Goal: Information Seeking & Learning: Check status

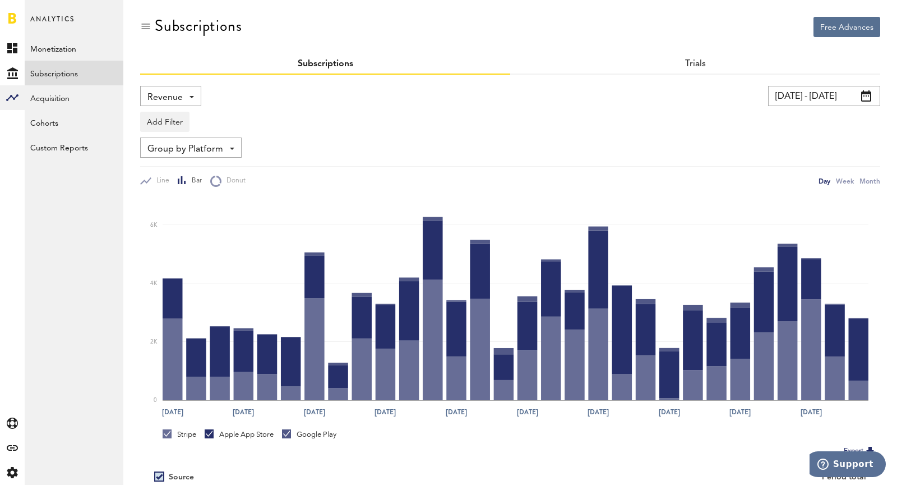
click at [159, 86] on div "Revenue Revenue MRR Actives Trial Status Billing Retries New Subscriptions Rene…" at bounding box center [170, 96] width 61 height 20
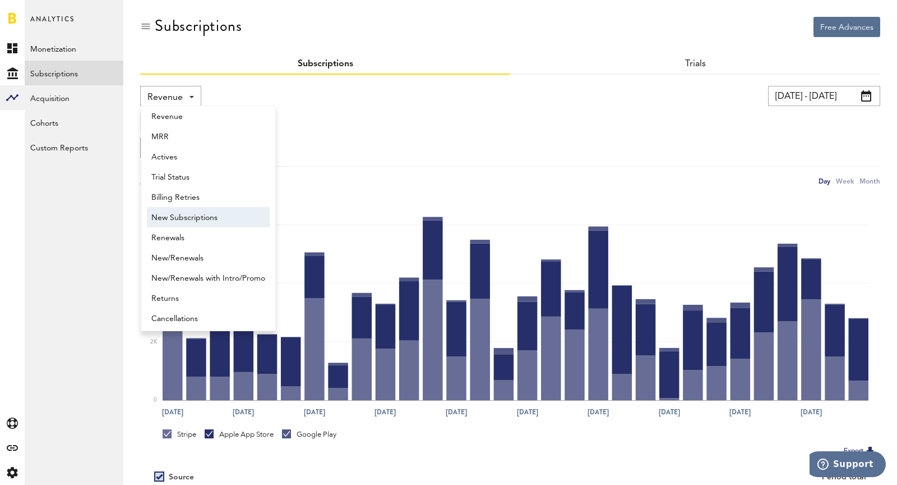
click at [200, 217] on span "New Subscriptions" at bounding box center [208, 217] width 114 height 19
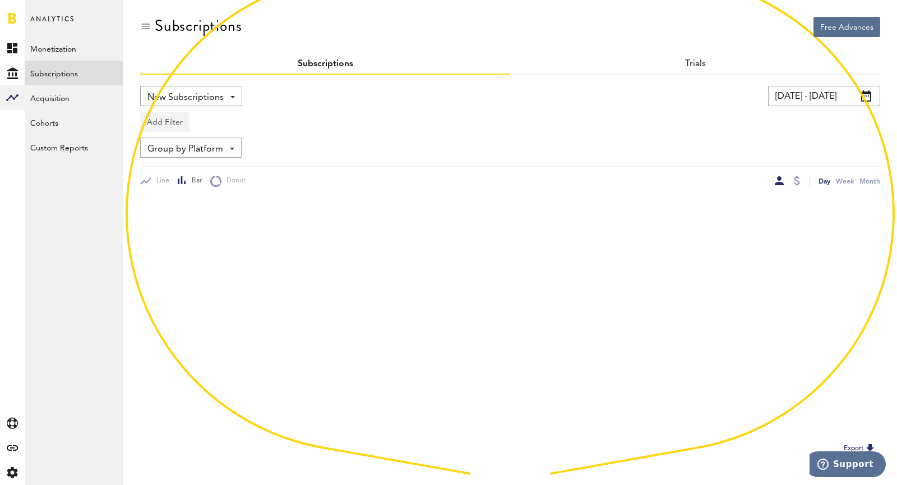
click at [168, 130] on button "Add Filter" at bounding box center [164, 122] width 49 height 20
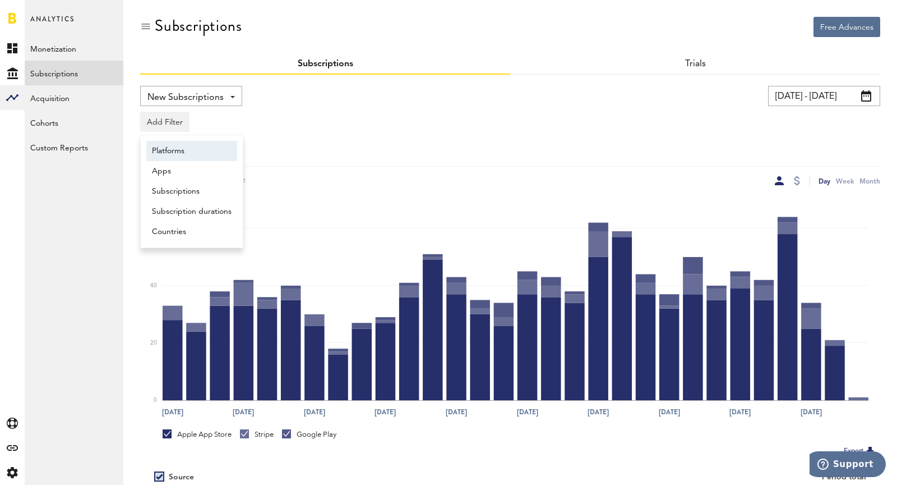
click at [162, 154] on li "Platforms" at bounding box center [191, 151] width 91 height 20
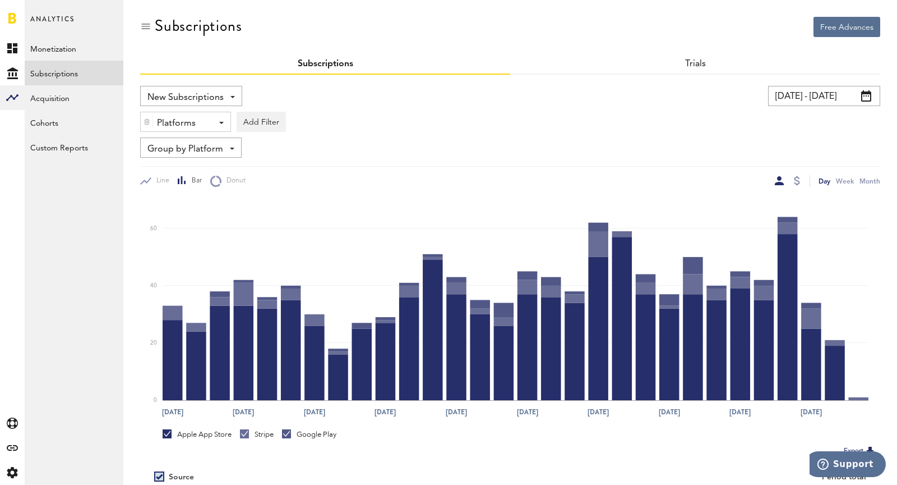
click at [163, 123] on div "Platforms" at bounding box center [181, 123] width 49 height 19
click at [178, 185] on span "Stripe" at bounding box center [194, 189] width 86 height 19
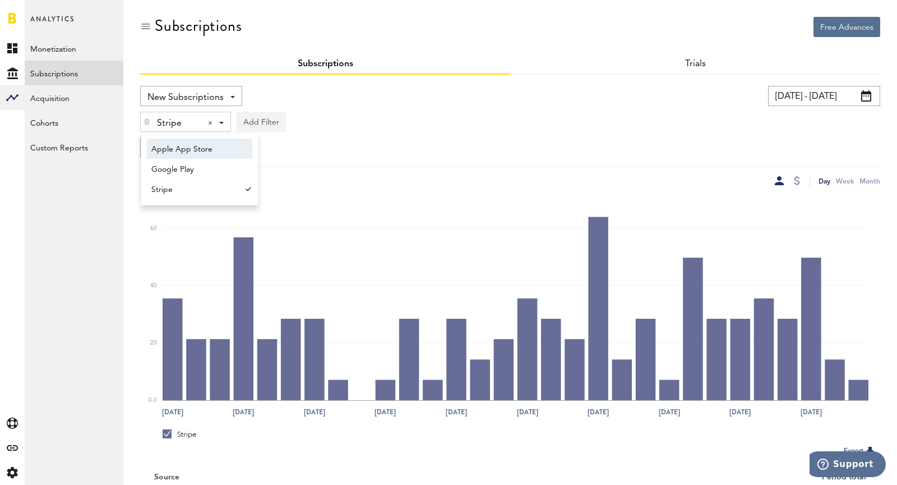
click at [254, 117] on button "Add Filter" at bounding box center [261, 122] width 49 height 20
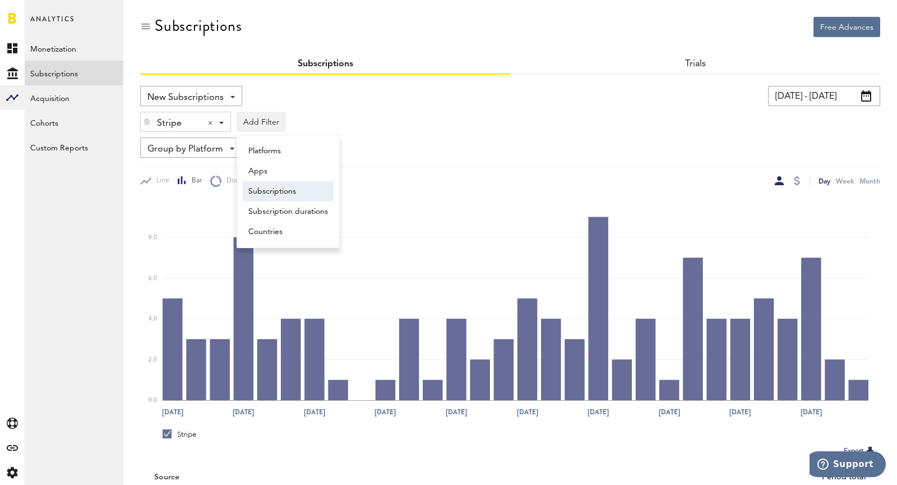
click at [282, 196] on li "Subscriptions" at bounding box center [288, 191] width 91 height 20
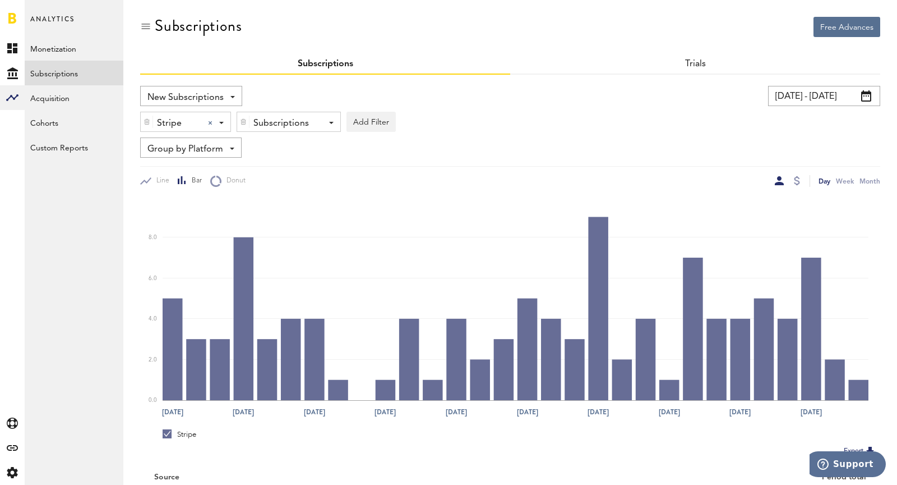
click at [274, 117] on div "Subscriptions" at bounding box center [285, 123] width 62 height 19
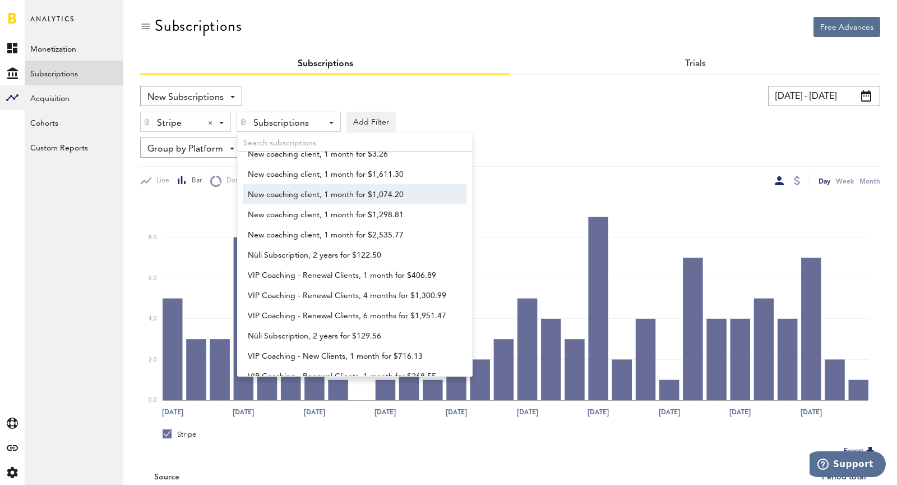
scroll to position [301, 0]
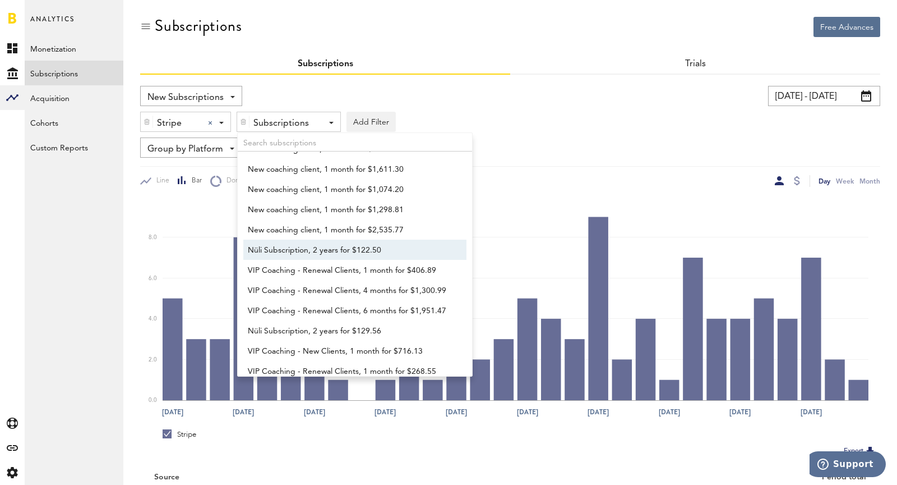
click at [290, 249] on span "Nüli Subscription, 2 years for $122.50" at bounding box center [350, 250] width 204 height 19
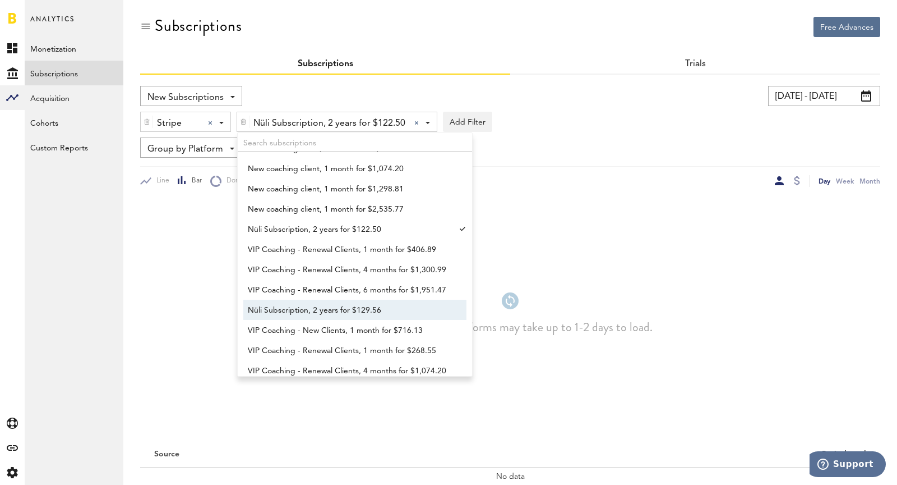
scroll to position [322, 0]
click at [293, 315] on span "Nüli Subscription, 2 years for $129.56" at bounding box center [350, 309] width 204 height 19
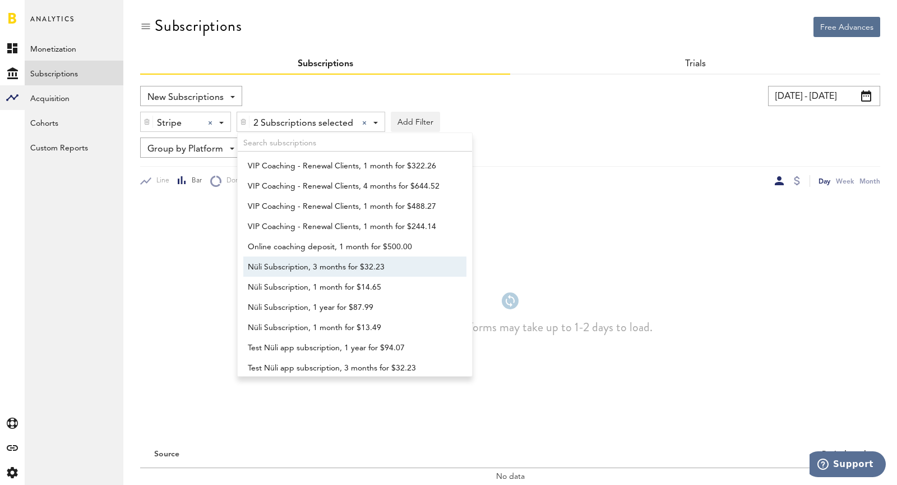
scroll to position [687, 0]
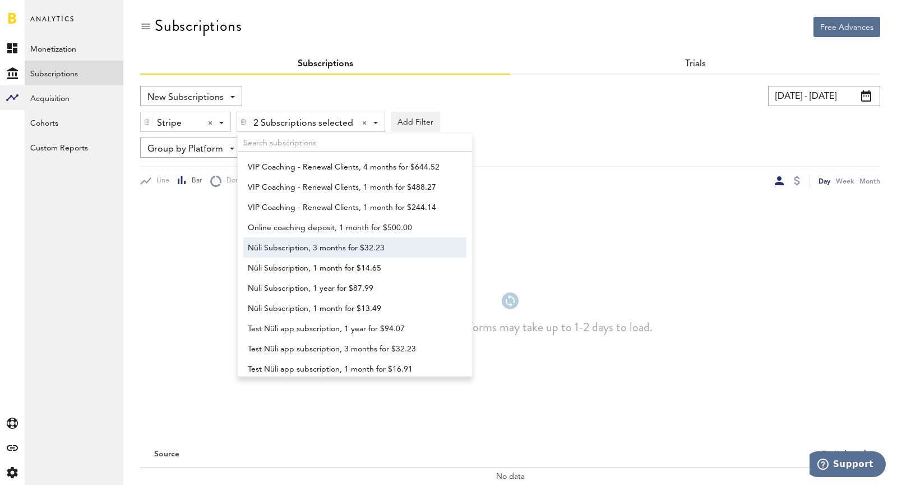
click at [284, 248] on span "Nüli Subscription, 3 months for $32.23" at bounding box center [350, 247] width 204 height 19
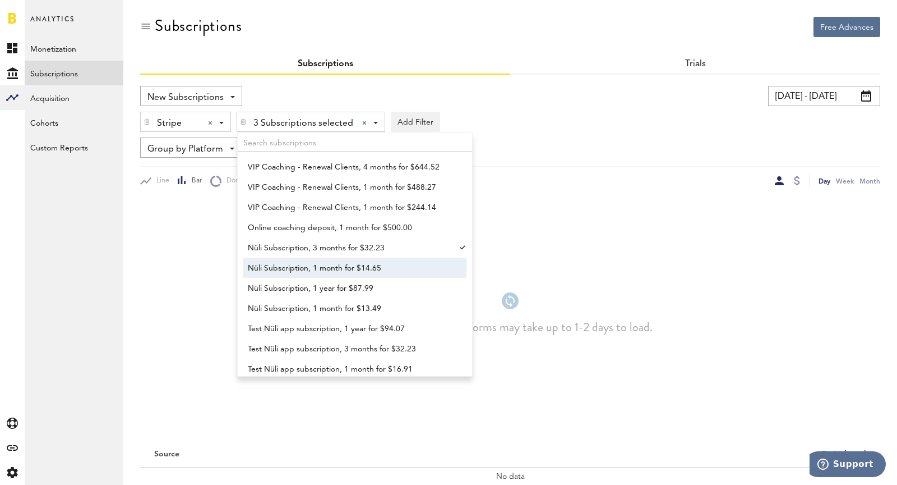
click at [289, 271] on span "Nüli Subscription, 1 month for $14.65" at bounding box center [350, 268] width 204 height 19
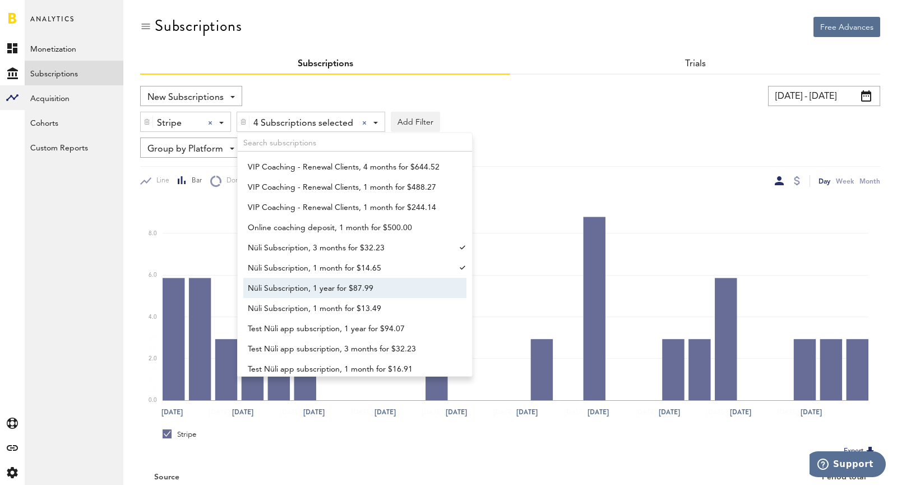
click at [297, 288] on span "Nüli Subscription, 1 year for $87.99" at bounding box center [350, 288] width 204 height 19
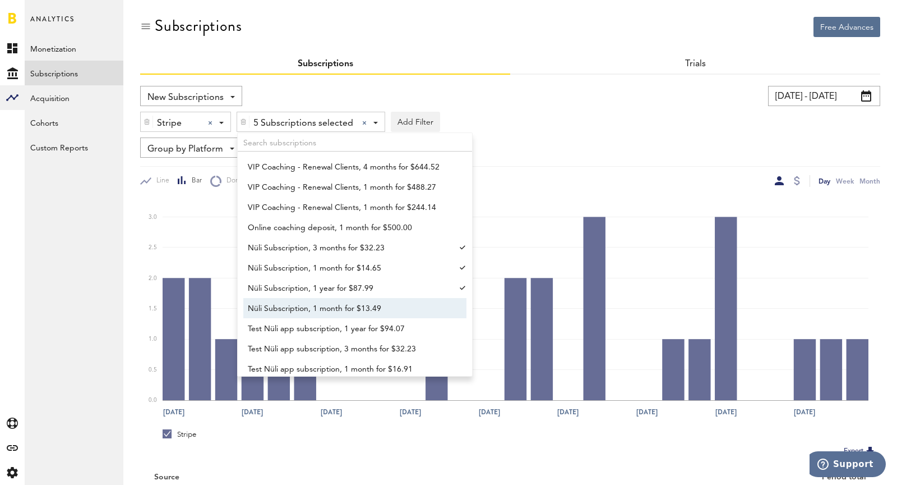
click at [308, 313] on span "Nüli Subscription, 1 month for $13.49" at bounding box center [350, 308] width 204 height 19
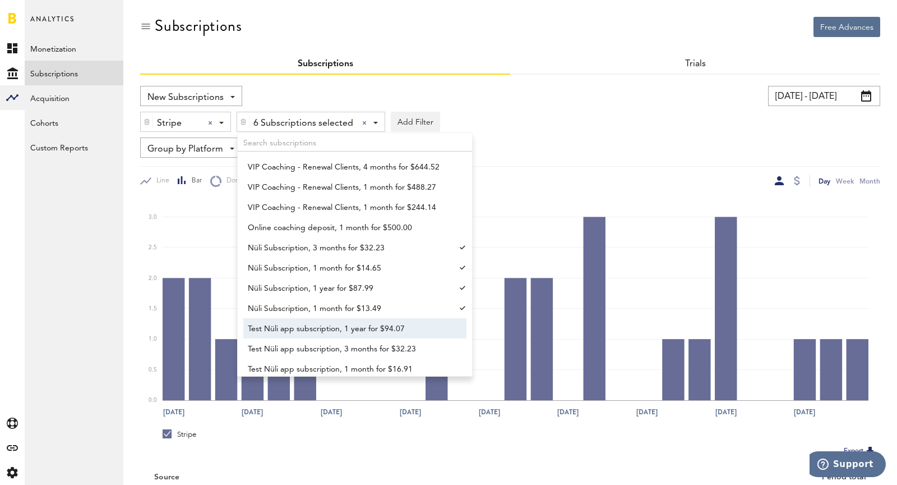
click at [319, 333] on span "Test Nüli app subscription, 1 year for $94.07" at bounding box center [350, 328] width 204 height 19
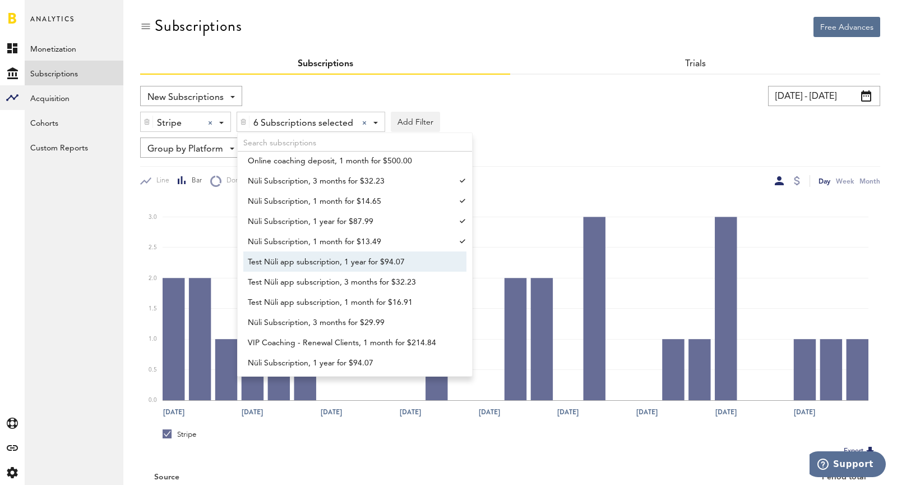
scroll to position [773, 0]
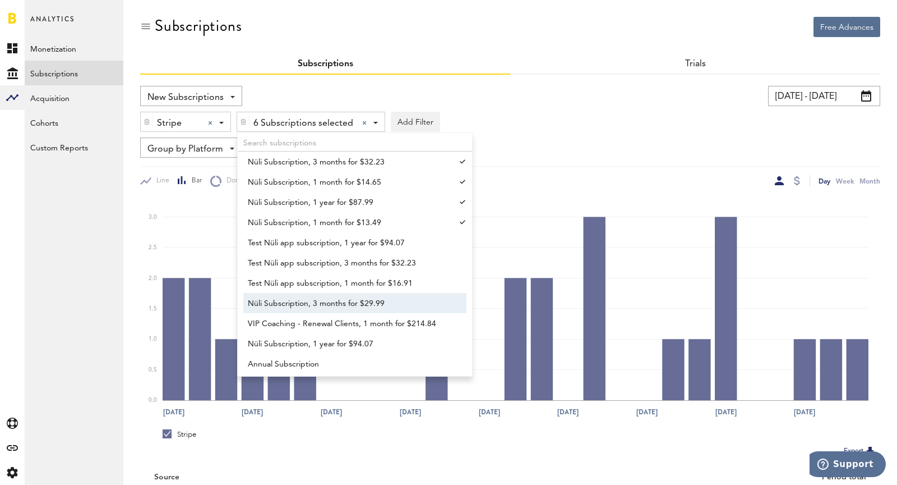
click at [296, 310] on span "Nüli Subscription, 3 months for $29.99" at bounding box center [350, 303] width 204 height 19
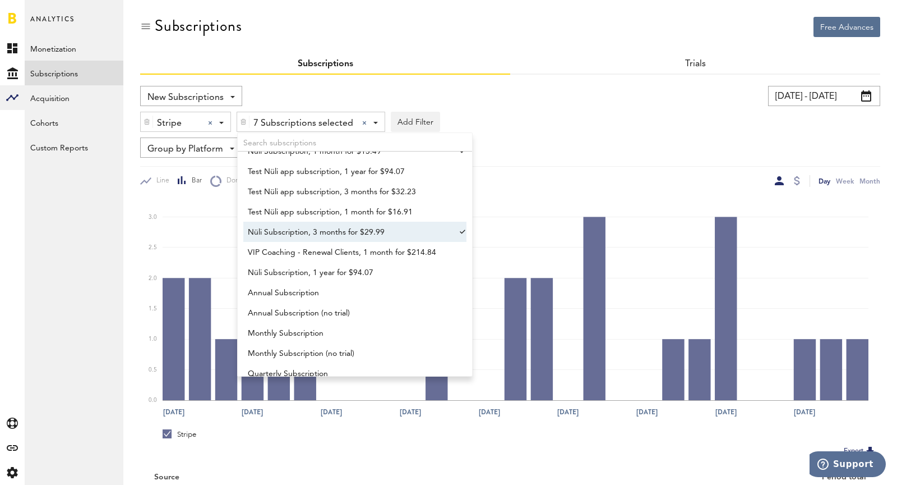
scroll to position [848, 0]
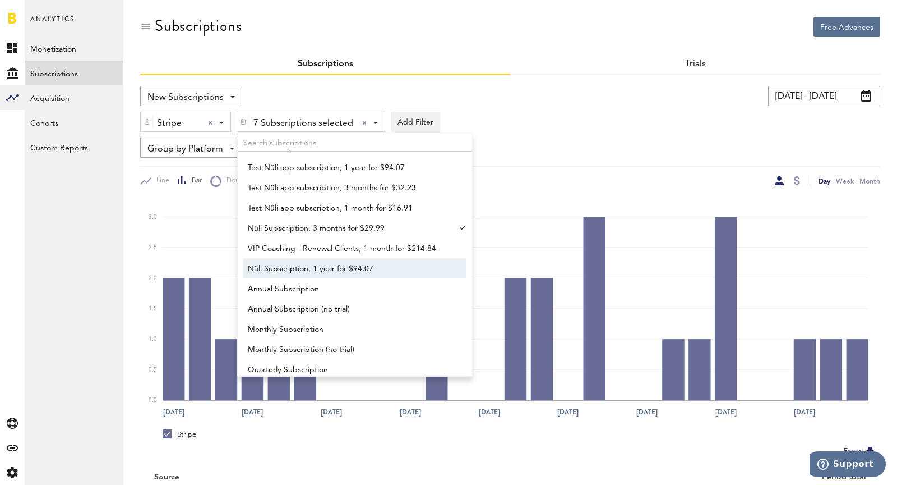
click at [276, 268] on span "Nüli Subscription, 1 year for $94.07" at bounding box center [350, 268] width 204 height 19
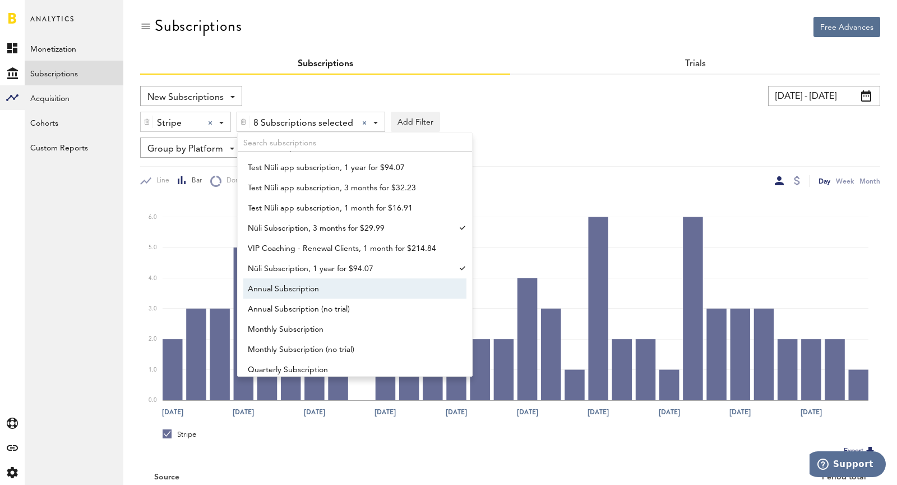
click at [297, 292] on span "Annual Subscription" at bounding box center [350, 288] width 204 height 19
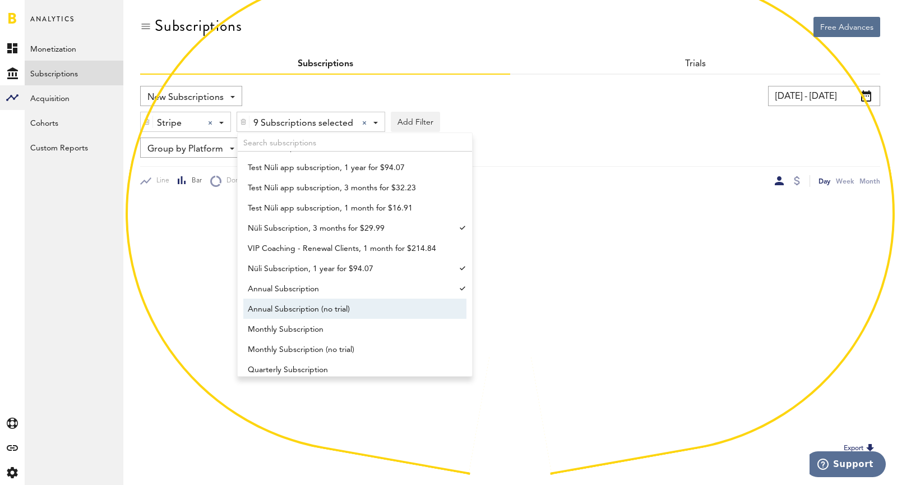
click at [306, 310] on span "Annual Subscription (no trial)" at bounding box center [350, 308] width 204 height 19
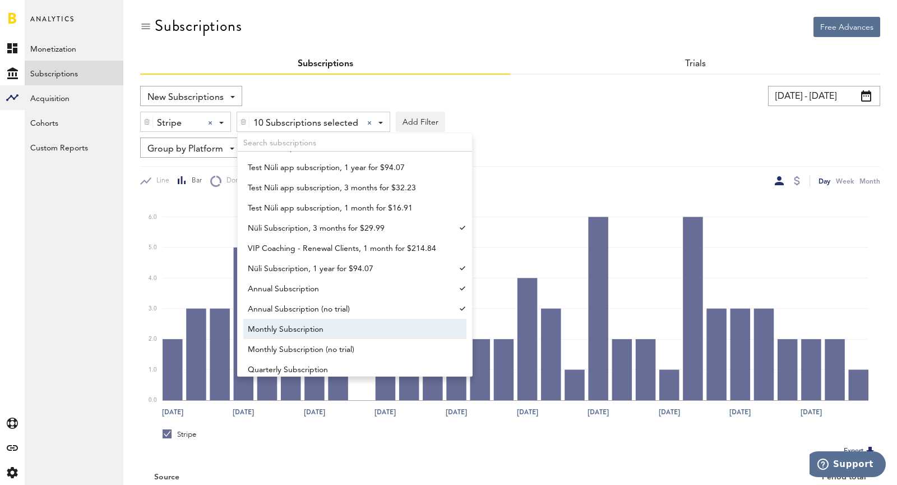
click at [312, 326] on span "Monthly Subscription" at bounding box center [350, 329] width 204 height 19
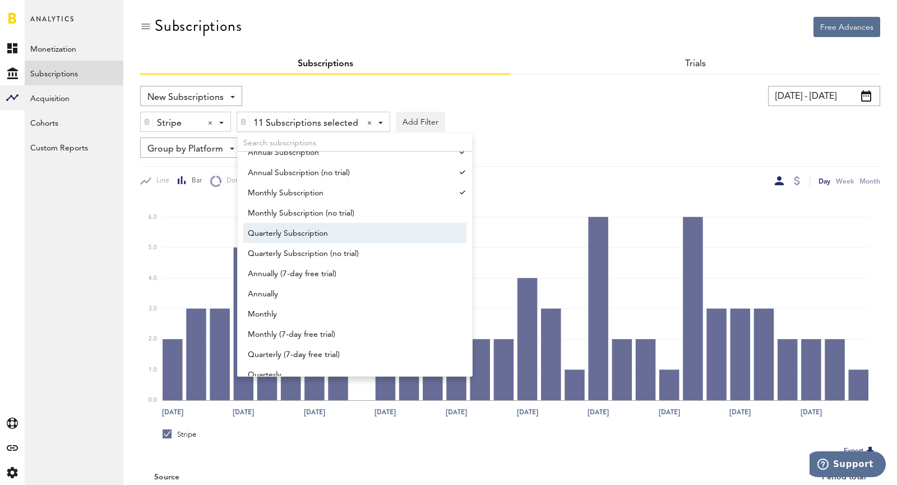
scroll to position [996, 0]
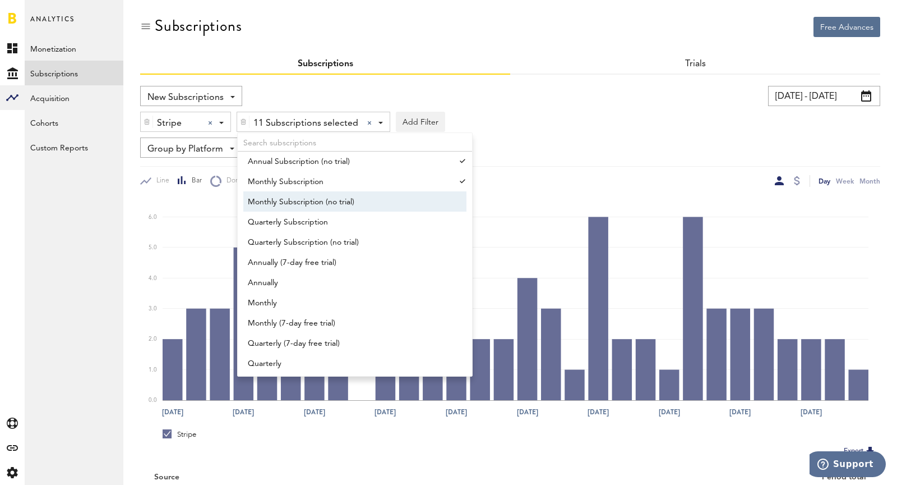
click at [277, 208] on span "Monthly Subscription (no trial)" at bounding box center [350, 201] width 204 height 19
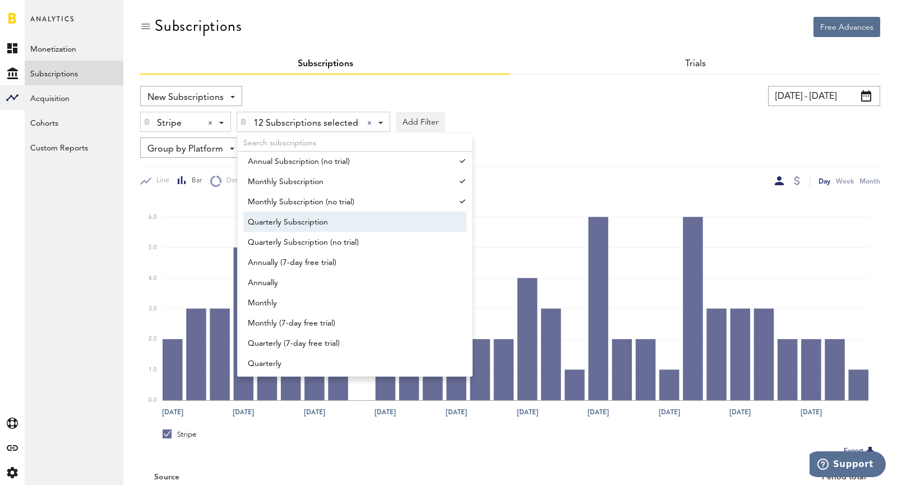
click at [280, 217] on span "Quarterly Subscription" at bounding box center [350, 222] width 204 height 19
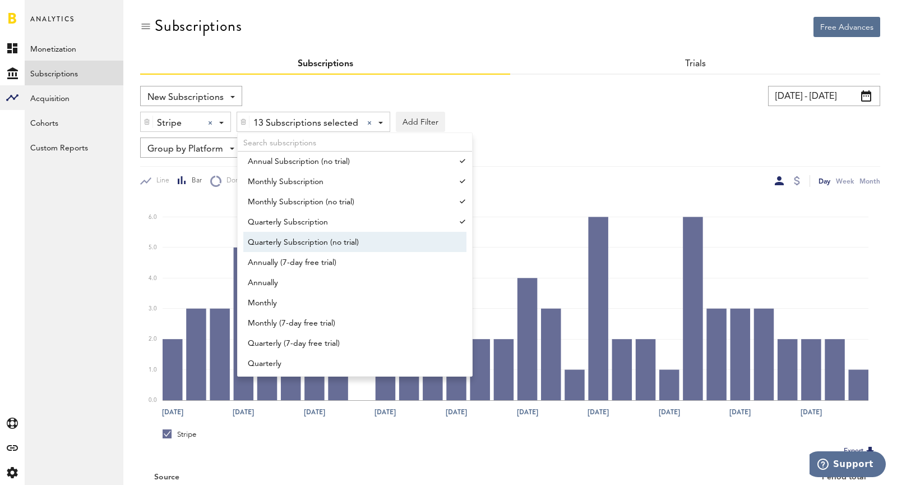
click at [292, 240] on span "Quarterly Subscription (no trial)" at bounding box center [350, 242] width 204 height 19
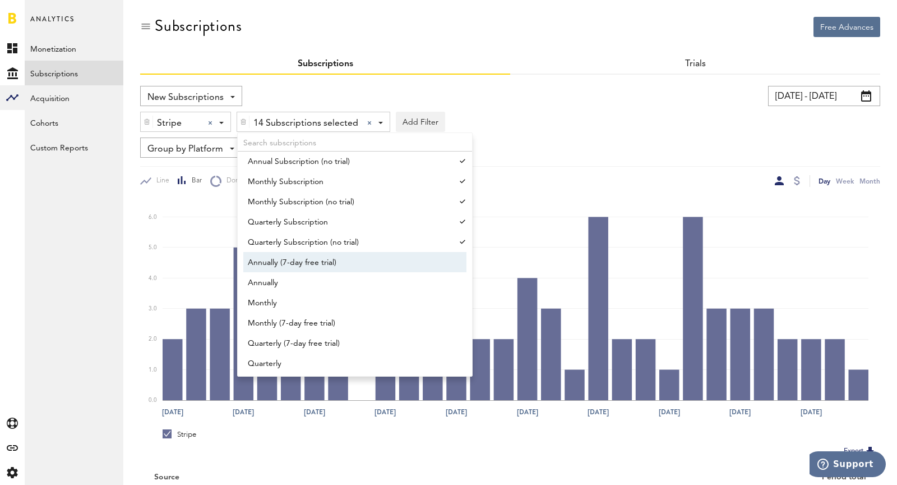
click at [299, 264] on span "Annually (7-day free trial)" at bounding box center [350, 262] width 204 height 19
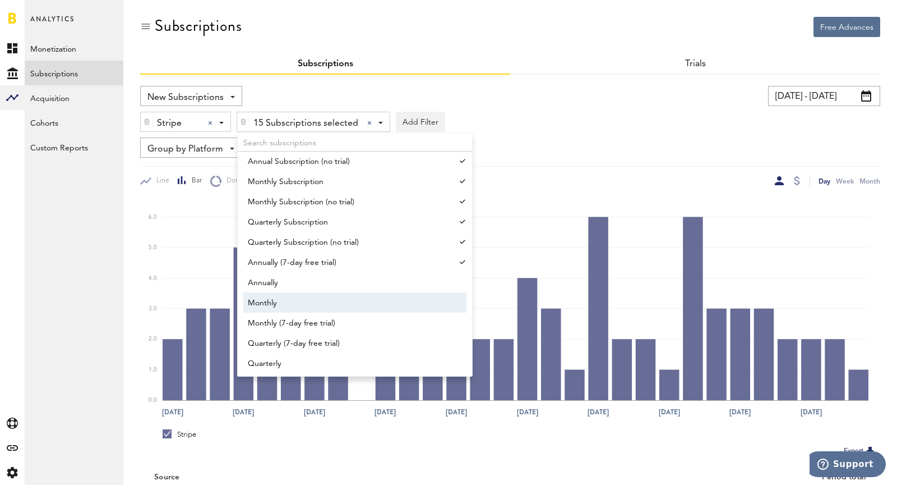
click at [311, 293] on span "Monthly" at bounding box center [350, 302] width 204 height 19
click at [300, 285] on span "Annually" at bounding box center [350, 282] width 204 height 19
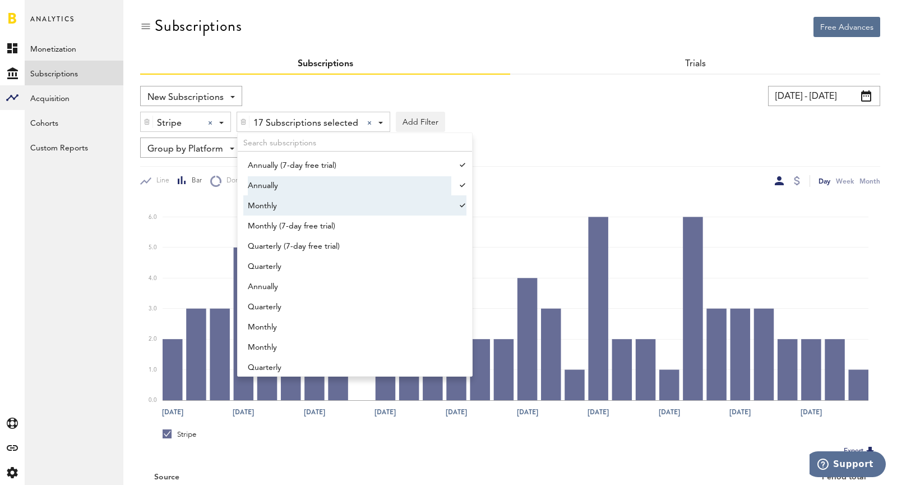
scroll to position [1113, 0]
click at [294, 211] on span "Monthly (7-day free trial)" at bounding box center [350, 205] width 204 height 19
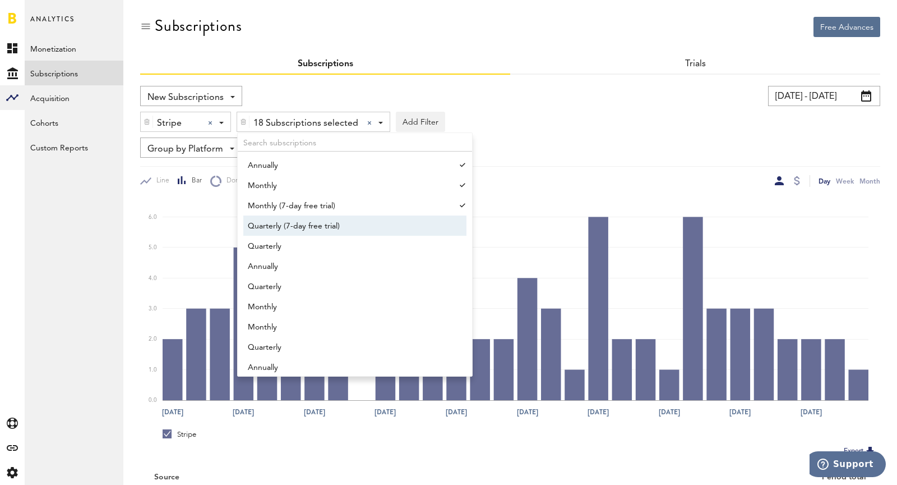
click at [306, 231] on span "Quarterly (7-day free trial)" at bounding box center [350, 225] width 204 height 19
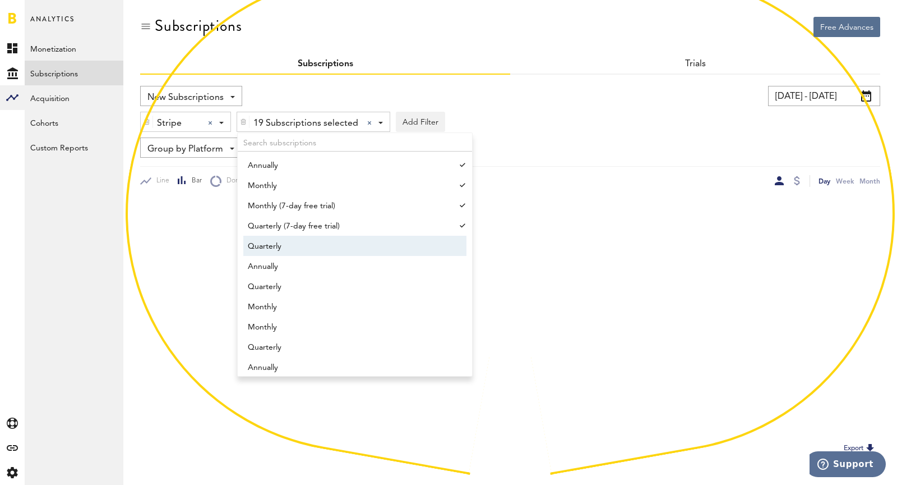
click at [308, 246] on span "Quarterly" at bounding box center [350, 246] width 204 height 19
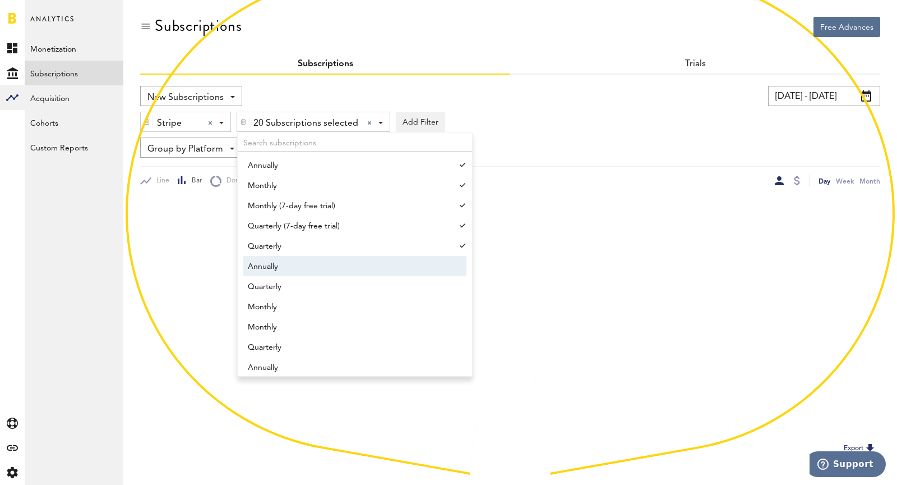
click at [314, 267] on span "Annually" at bounding box center [350, 266] width 204 height 19
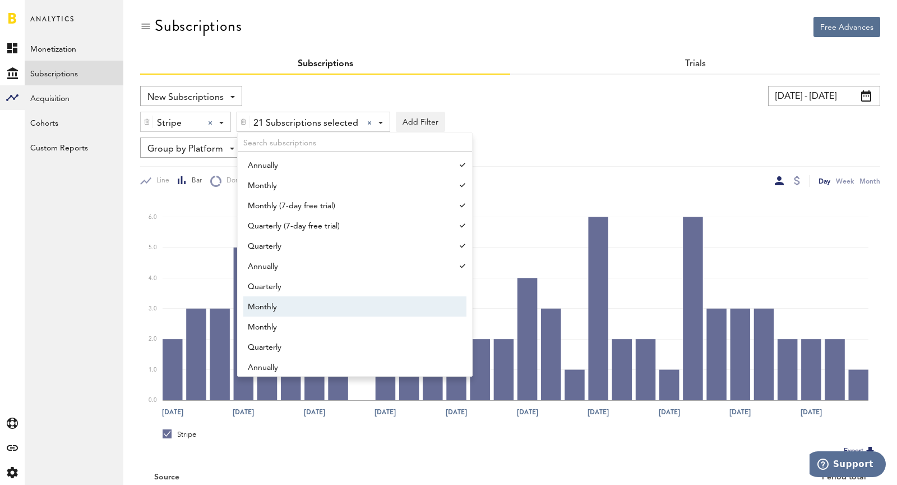
click at [321, 296] on link "Monthly" at bounding box center [349, 306] width 213 height 20
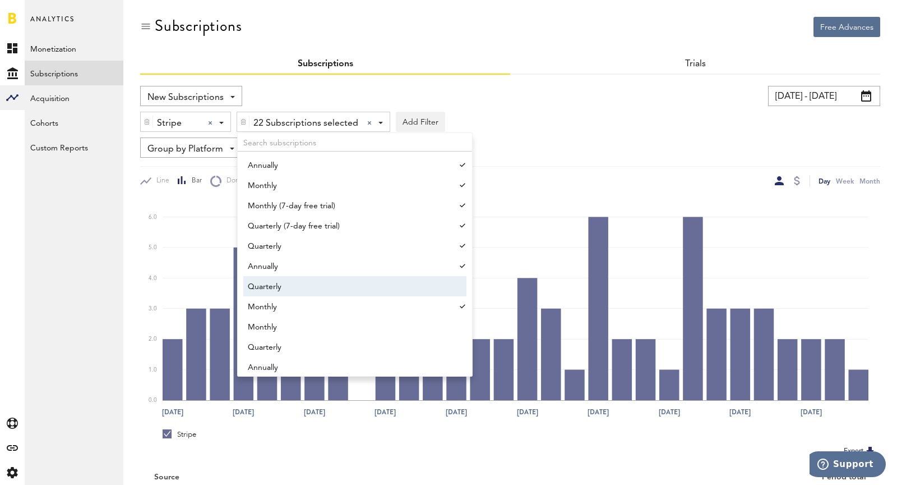
click at [291, 283] on span "Quarterly" at bounding box center [350, 286] width 204 height 19
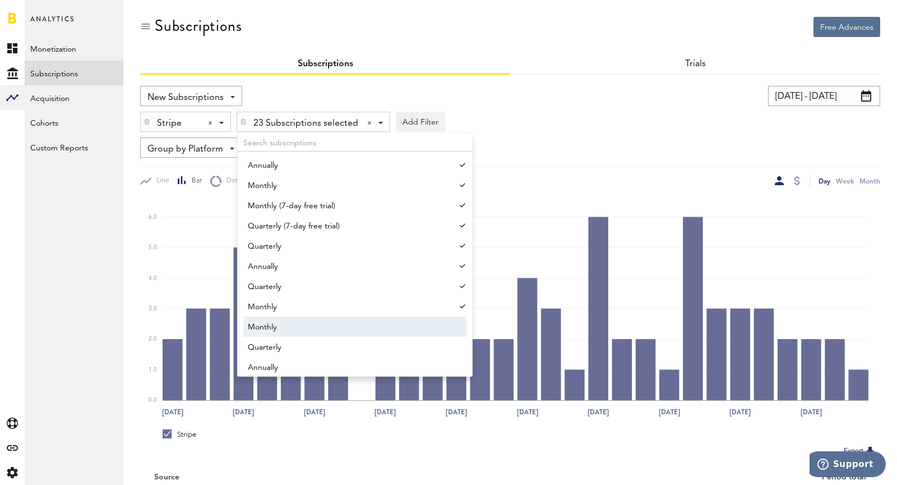
scroll to position [1119, 0]
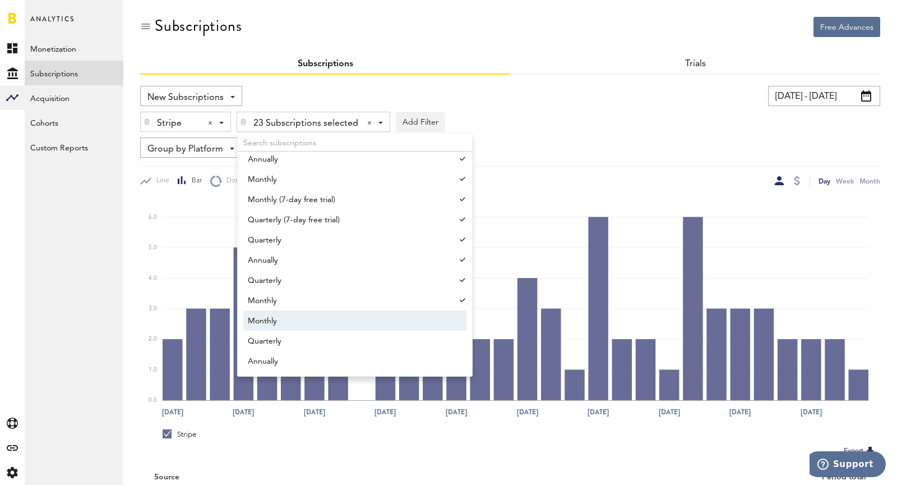
click at [294, 313] on span "Monthly" at bounding box center [350, 320] width 204 height 19
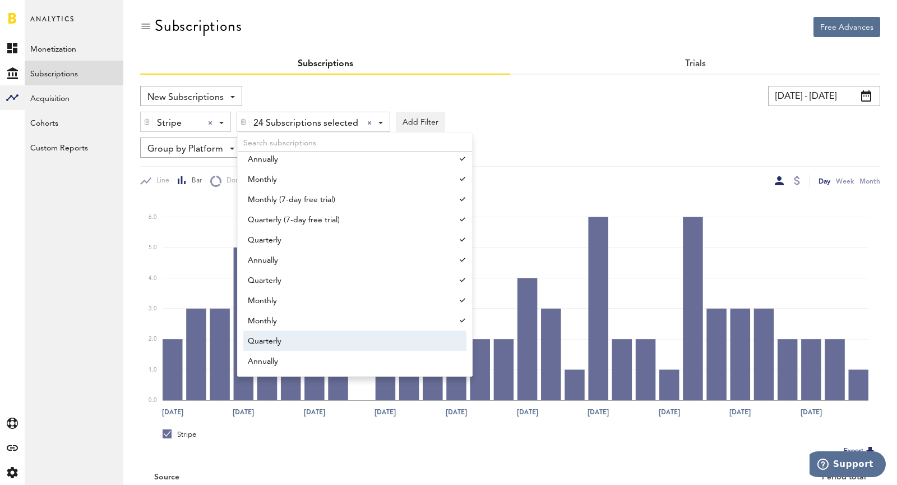
click at [302, 338] on span "Quarterly" at bounding box center [350, 340] width 204 height 19
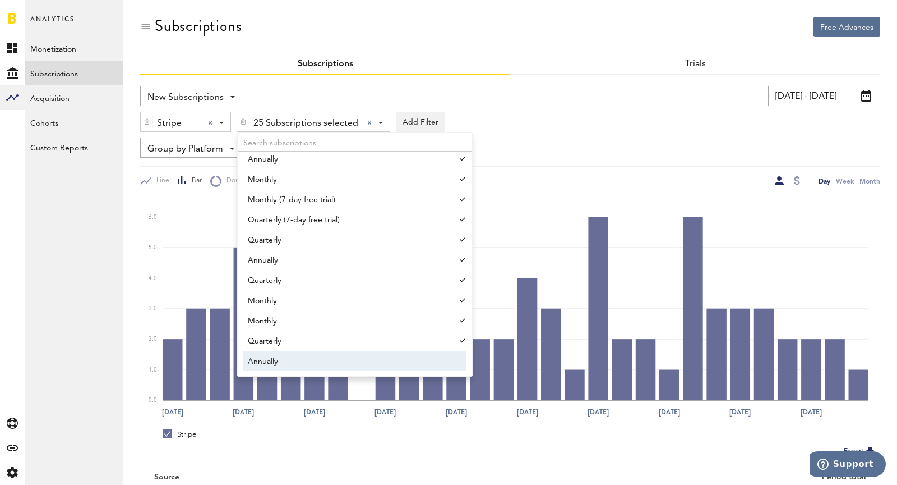
click at [307, 357] on span "Annually" at bounding box center [350, 361] width 204 height 19
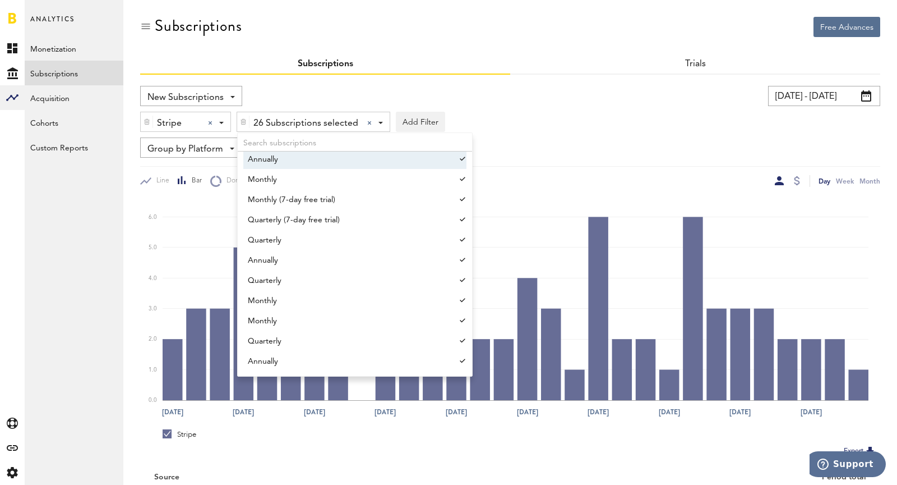
click at [619, 127] on div "Stripe Stripe Apple App Store Google Play Stripe 26 Subscriptions selected 26 S…" at bounding box center [510, 119] width 740 height 26
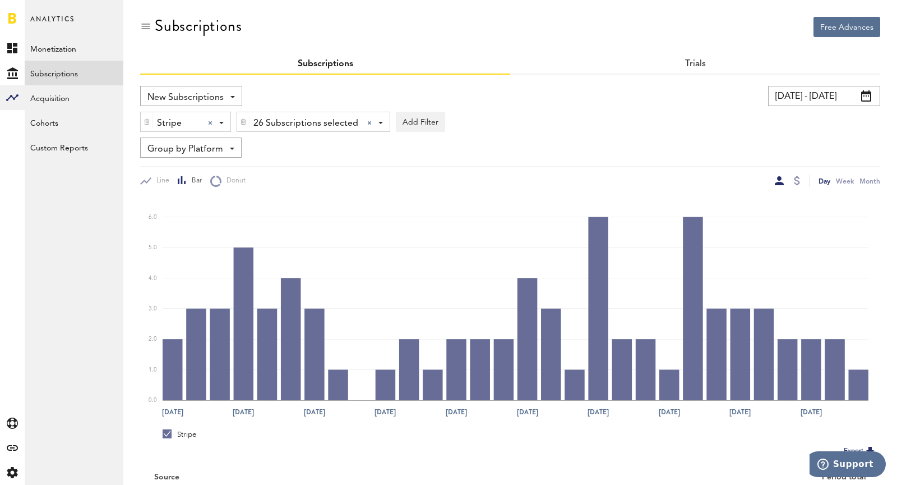
click at [778, 81] on div "New Subscriptions Revenue MRR Actives Trial Status Billing Retries New Subscrip…" at bounding box center [510, 304] width 740 height 458
click at [786, 91] on input "[DATE] - [DATE]" at bounding box center [824, 96] width 112 height 20
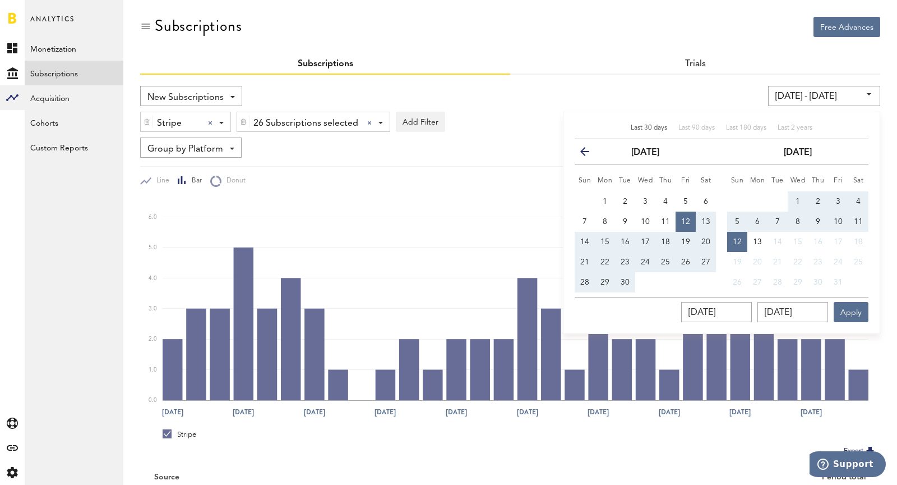
click at [736, 221] on span "5" at bounding box center [737, 222] width 4 height 8
type input "[DATE] - [DATE]"
type input "[DATE]"
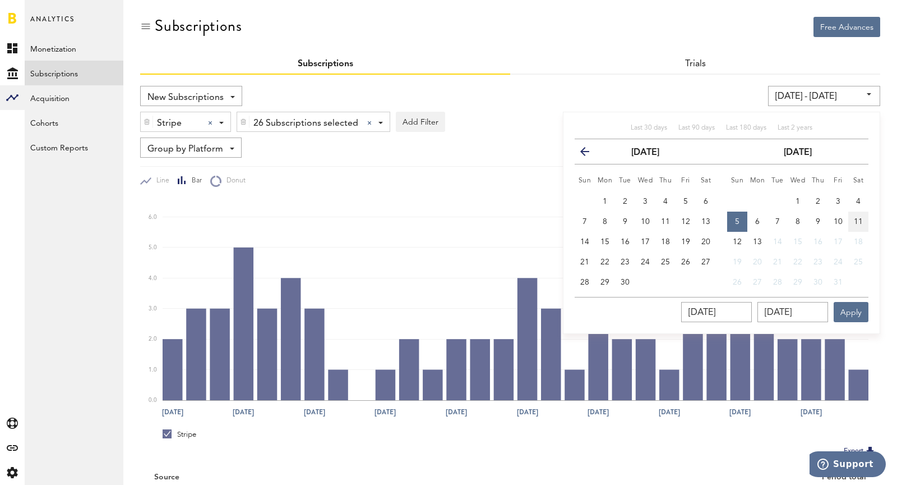
click at [862, 220] on span "11" at bounding box center [858, 222] width 9 height 8
type input "[DATE] - [DATE]"
type input "[DATE]"
click at [863, 315] on button "Apply" at bounding box center [851, 312] width 35 height 20
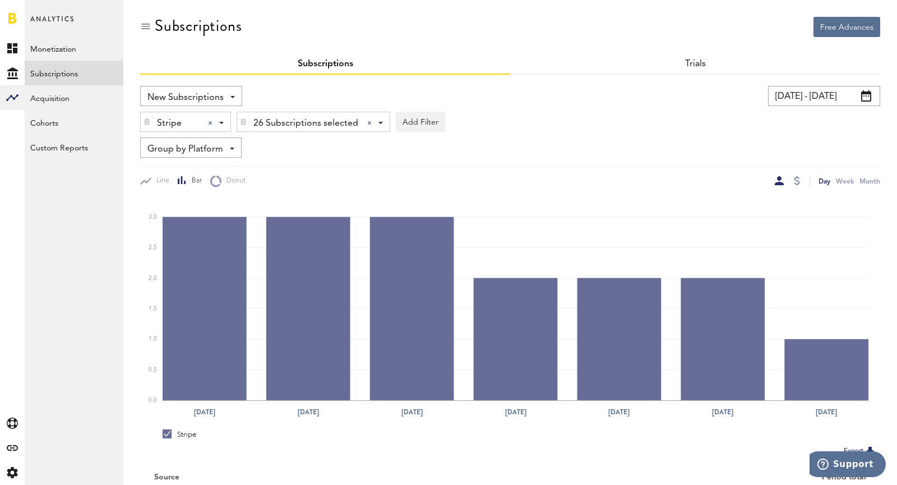
scroll to position [86, 0]
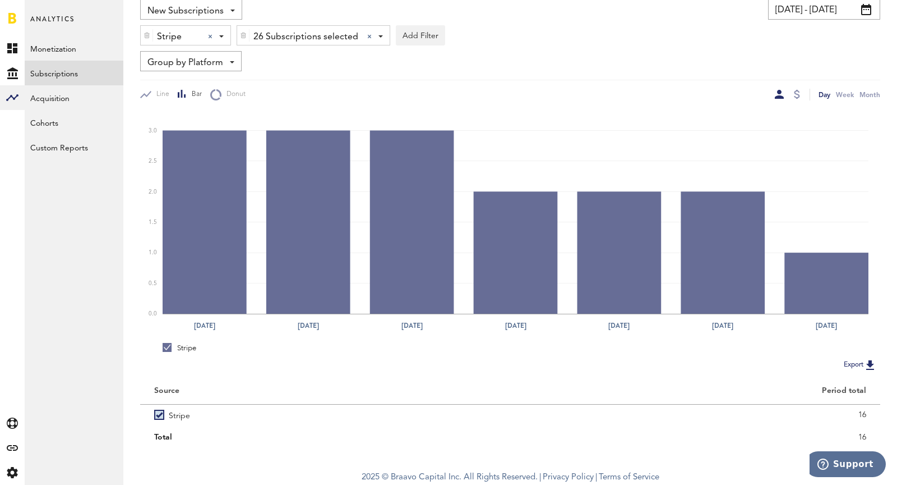
click at [799, 98] on div at bounding box center [796, 95] width 9 height 12
click at [799, 91] on div at bounding box center [797, 94] width 6 height 9
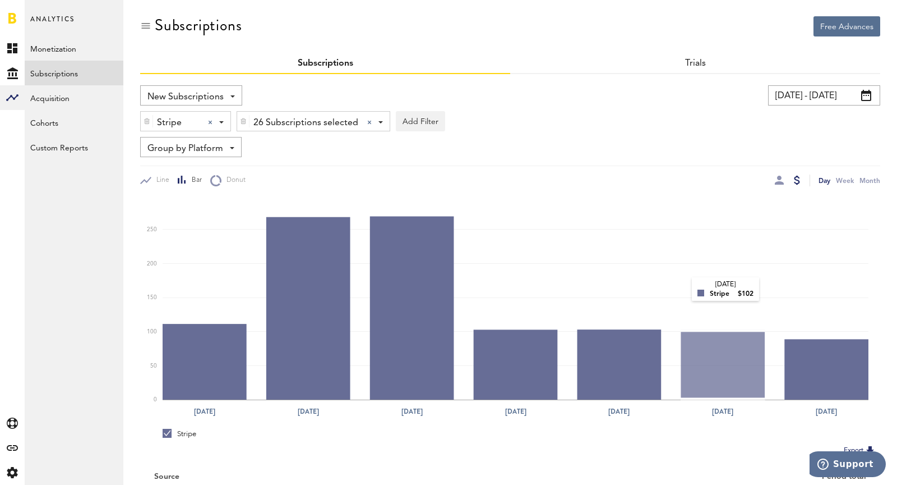
scroll to position [86, 0]
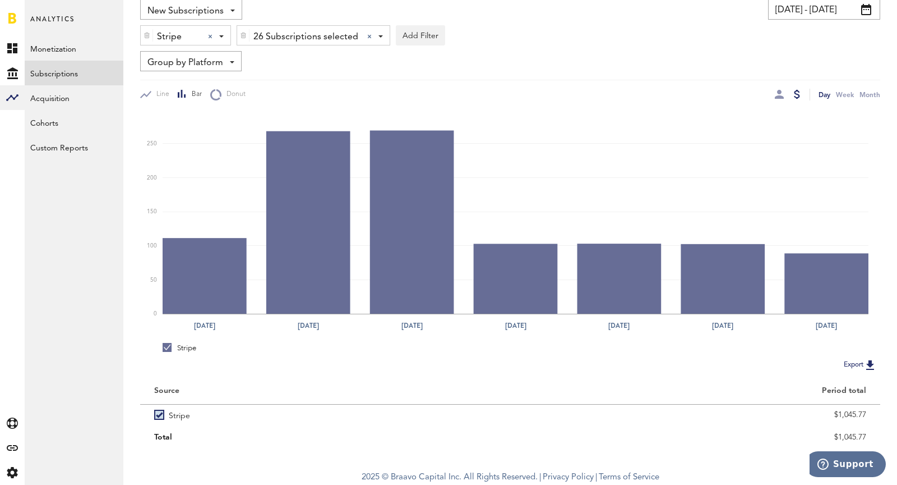
click at [167, 30] on span "Stripe" at bounding box center [178, 36] width 42 height 19
click at [174, 80] on span "Google Play" at bounding box center [194, 82] width 86 height 19
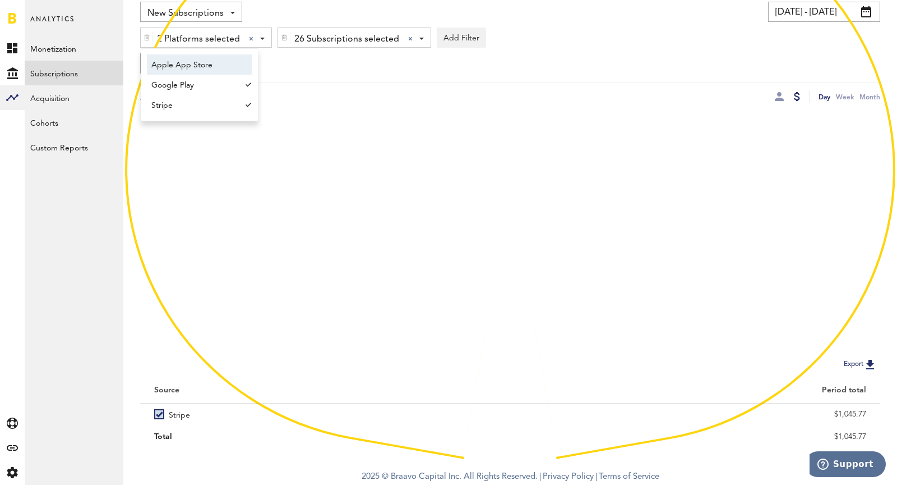
click at [173, 66] on span "Apple App Store" at bounding box center [194, 65] width 86 height 19
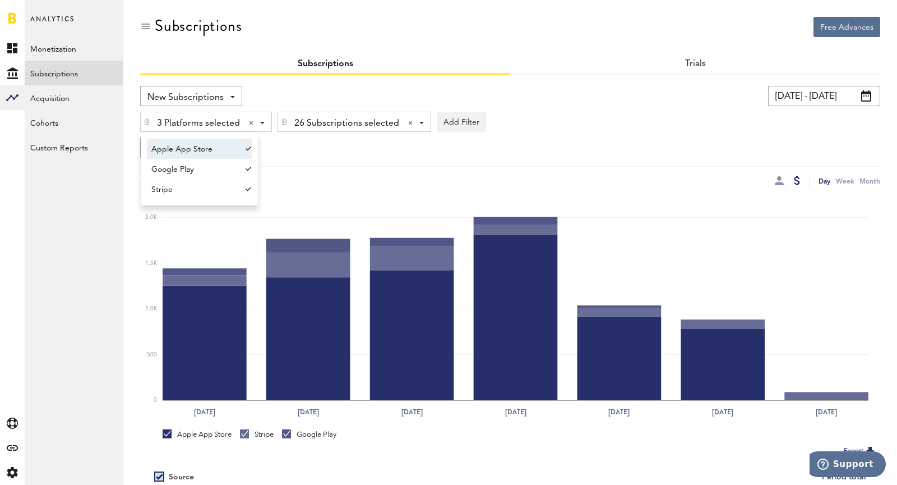
scroll to position [126, 0]
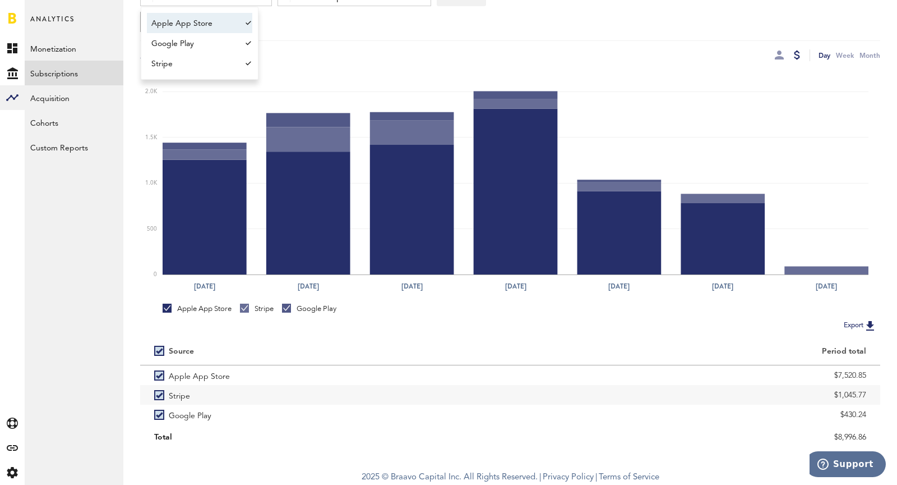
click at [781, 55] on div at bounding box center [779, 54] width 9 height 9
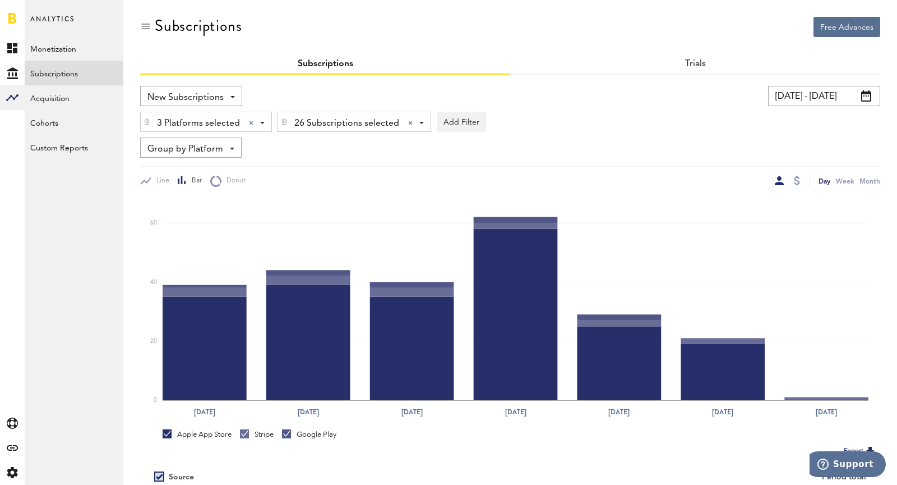
click at [353, 123] on span "26 Subscriptions selected" at bounding box center [346, 123] width 105 height 19
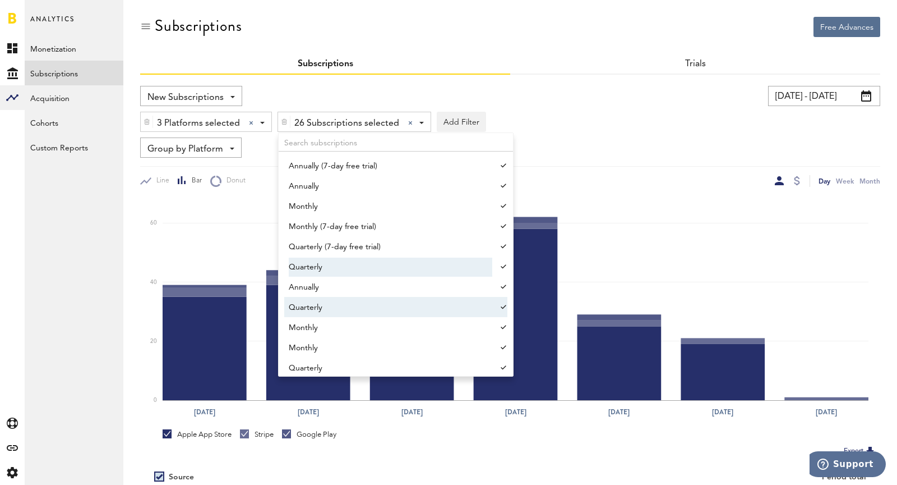
scroll to position [1119, 0]
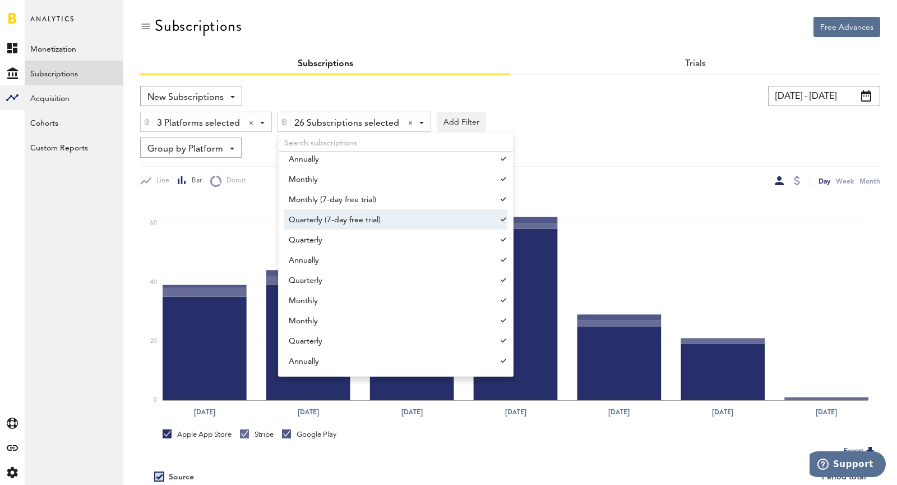
click at [617, 96] on div "[DATE] - [DATE] Last 30 days Last 90 days Last 180 days Last 2 years previous […" at bounding box center [692, 96] width 375 height 20
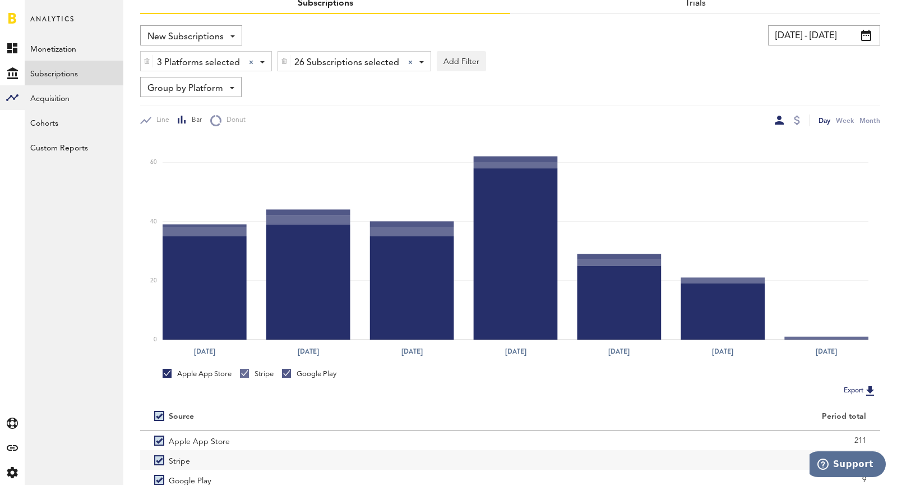
scroll to position [36, 0]
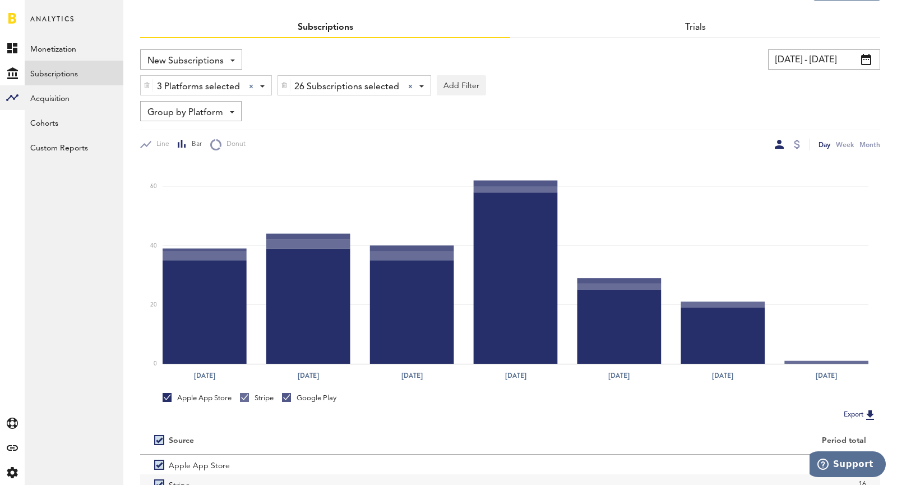
click at [822, 58] on input "[DATE] - [DATE]" at bounding box center [824, 59] width 112 height 20
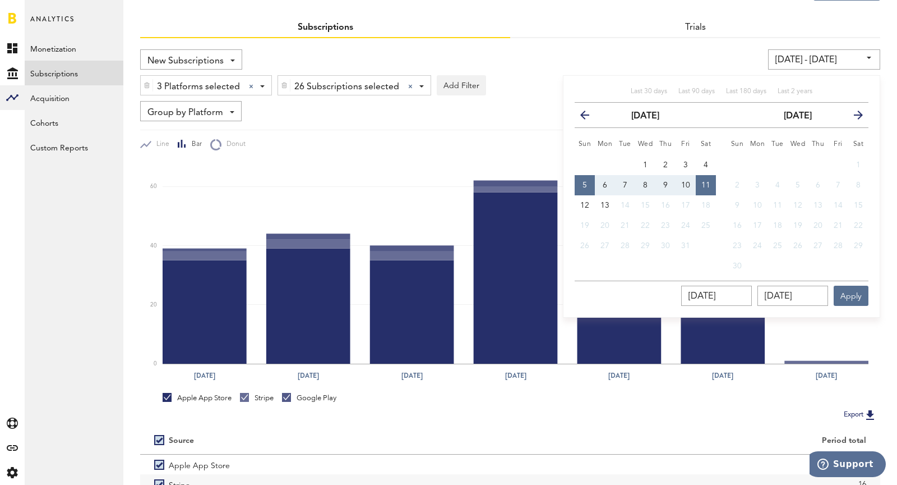
click at [589, 117] on icon "button" at bounding box center [589, 117] width 0 height 0
click at [864, 110] on th "next" at bounding box center [859, 115] width 20 height 25
click at [854, 117] on icon "button" at bounding box center [854, 117] width 0 height 0
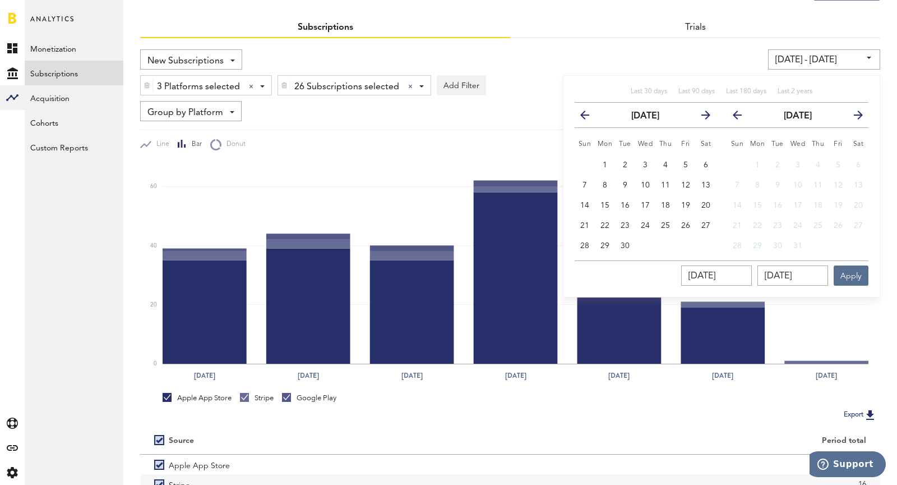
click at [585, 128] on th "Sun" at bounding box center [585, 141] width 20 height 27
click at [579, 115] on th "previous" at bounding box center [585, 115] width 20 height 25
click at [686, 72] on div "3 Platforms selected 3 Platforms selected Apple App Store Google Play Stripe 26…" at bounding box center [510, 83] width 740 height 26
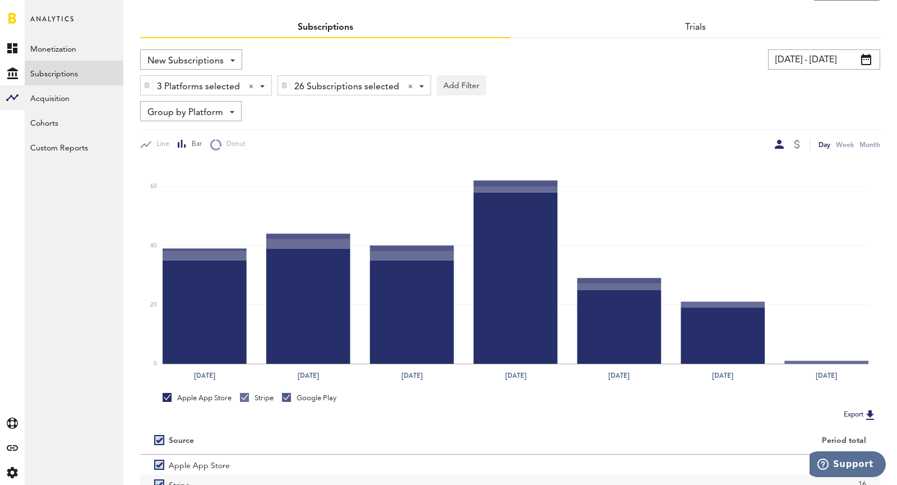
click at [853, 76] on div "3 Platforms selected 3 Platforms selected Apple App Store Google Play Stripe 26…" at bounding box center [510, 83] width 740 height 26
click at [817, 68] on input "[DATE] - [DATE]" at bounding box center [824, 59] width 112 height 20
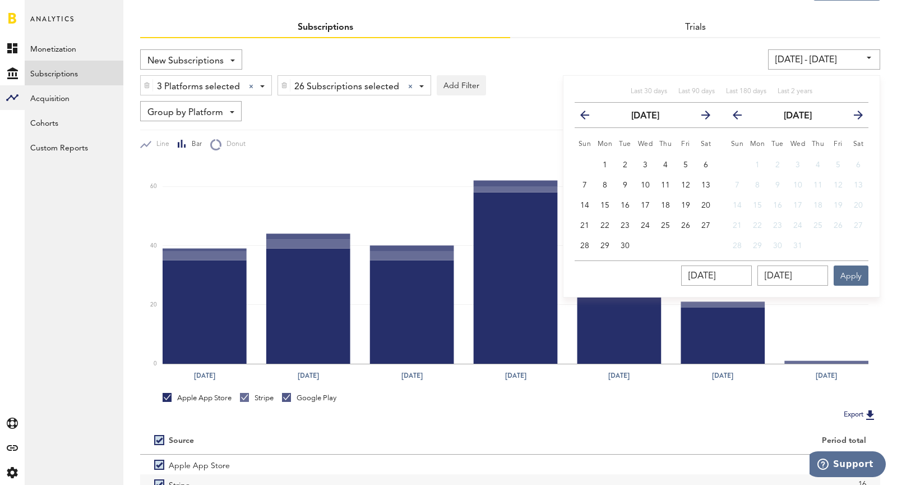
click at [698, 119] on button "next" at bounding box center [702, 115] width 20 height 16
click at [709, 160] on button "4" at bounding box center [706, 165] width 20 height 20
type input "[DATE] - [DATE]"
type input "[DATE]"
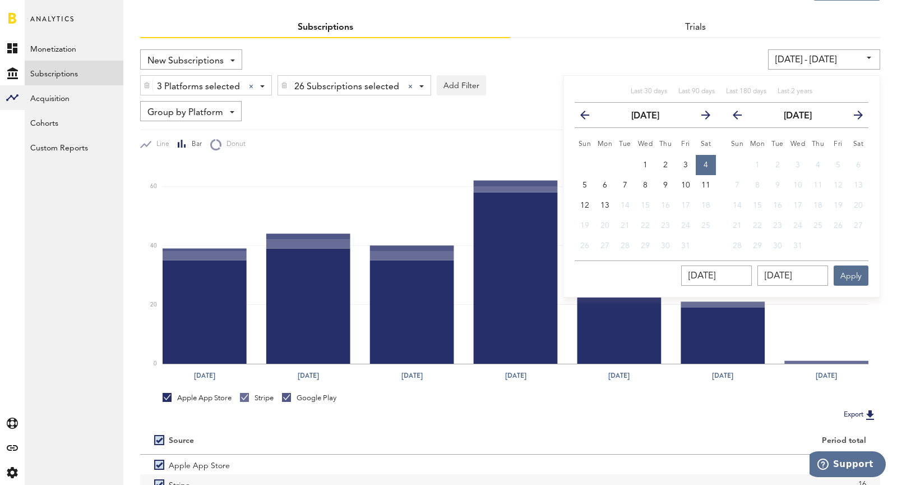
click at [709, 160] on button "4" at bounding box center [706, 165] width 20 height 20
click at [858, 274] on button "Apply" at bounding box center [851, 275] width 35 height 20
